Goal: Book appointment/travel/reservation

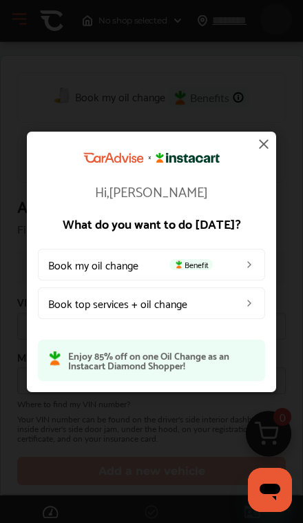
click at [74, 262] on link "Book my oil change Benefit" at bounding box center [151, 264] width 227 height 32
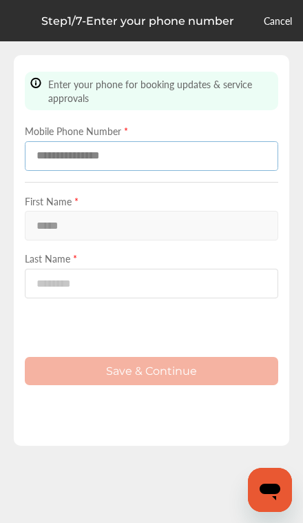
click at [156, 163] on input at bounding box center [151, 156] width 253 height 30
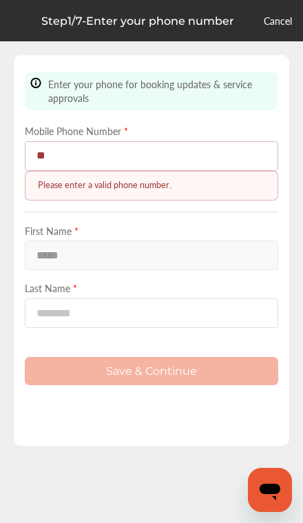
type input "*"
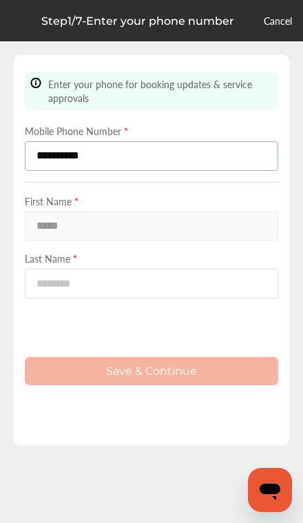
type input "**********"
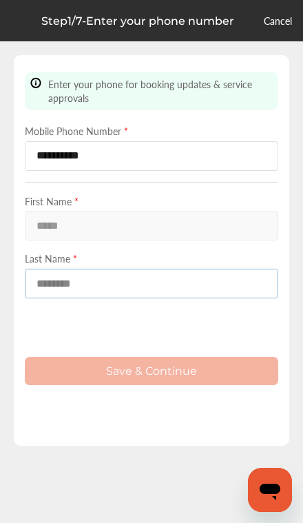
click at [145, 298] on input at bounding box center [151, 284] width 253 height 30
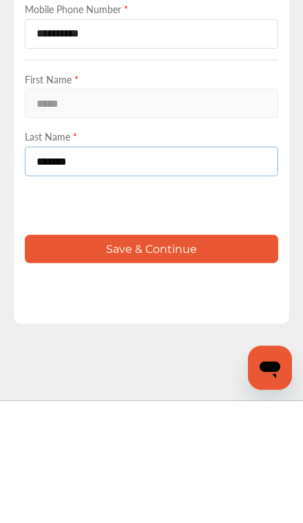
type input "*******"
click at [208, 357] on button "Save & Continue" at bounding box center [151, 371] width 253 height 28
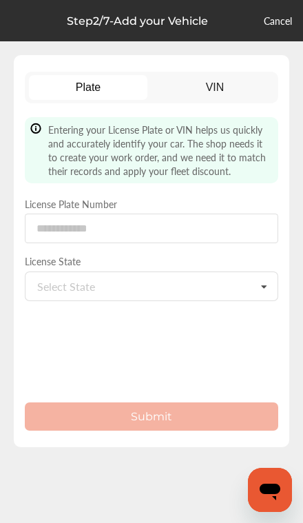
click at [270, 293] on icon at bounding box center [263, 287] width 23 height 30
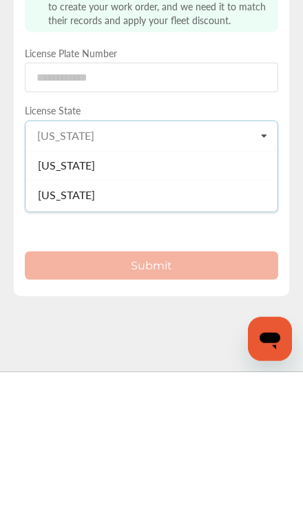
scroll to position [1360, 0]
click at [121, 304] on div "[US_STATE]" at bounding box center [151, 318] width 252 height 29
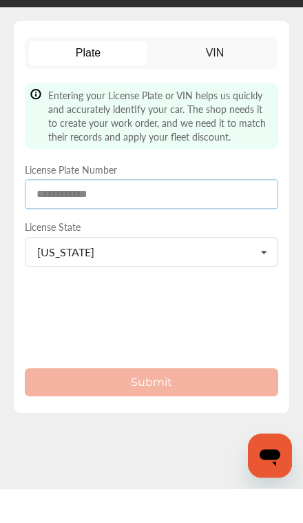
click at [183, 214] on input at bounding box center [151, 229] width 253 height 30
